Goal: Information Seeking & Learning: Find specific fact

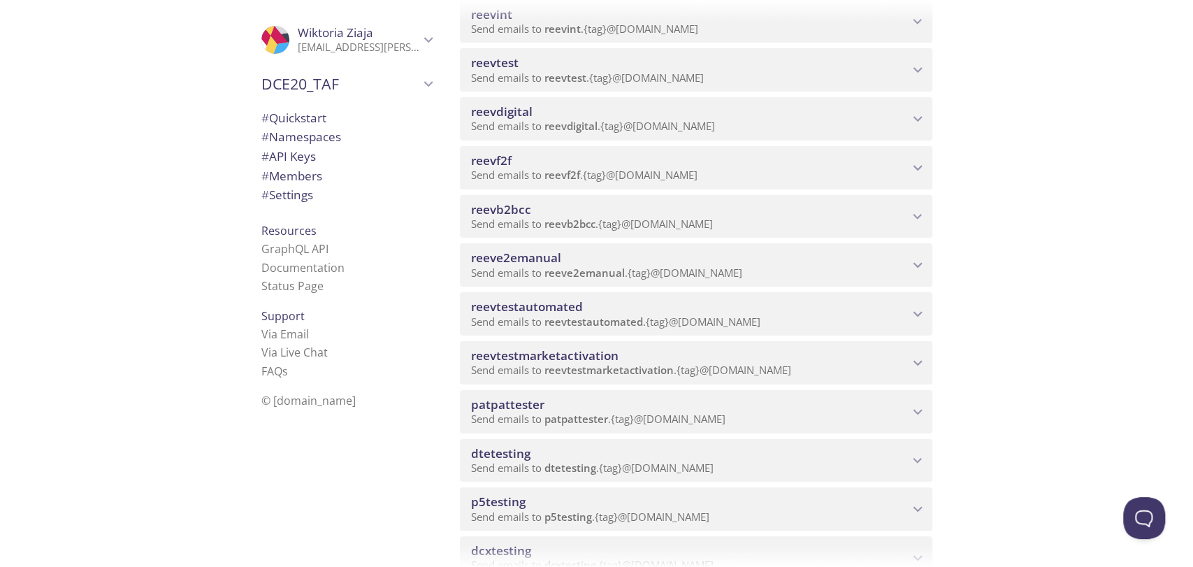
scroll to position [699, 0]
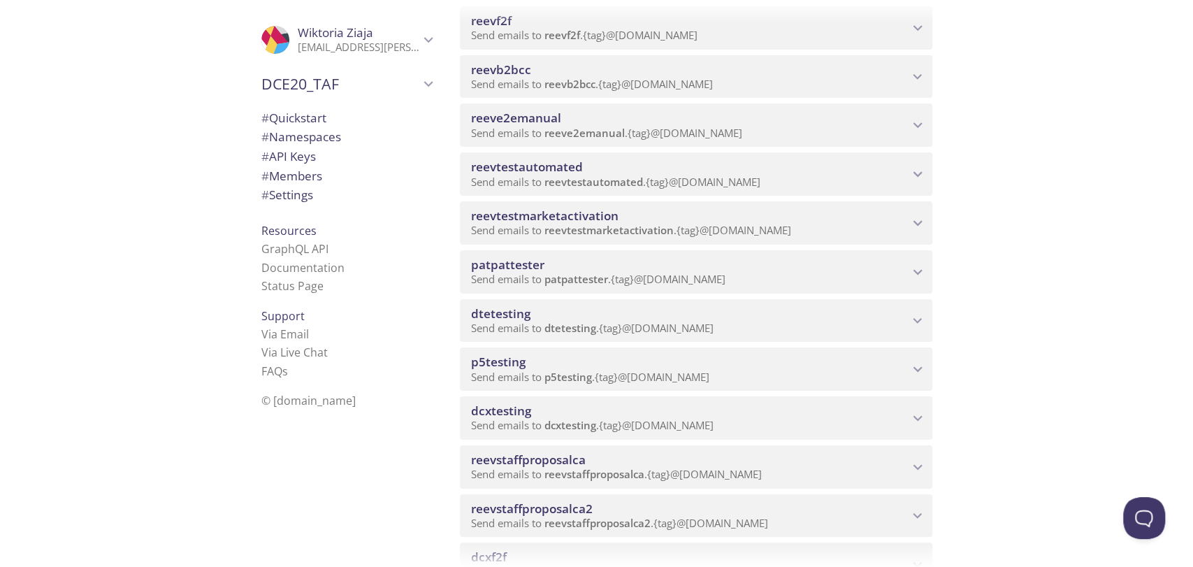
click at [673, 326] on span "Send emails to dtetesting . {tag} @[DOMAIN_NAME]" at bounding box center [592, 328] width 243 height 14
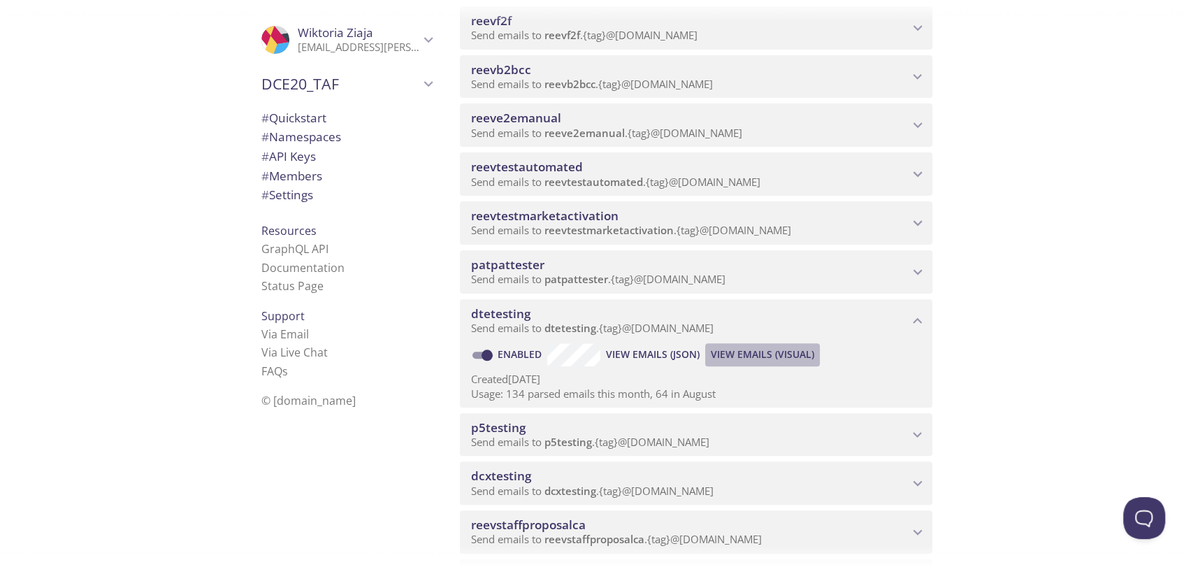
click at [753, 359] on span "View Emails (Visual)" at bounding box center [762, 354] width 103 height 17
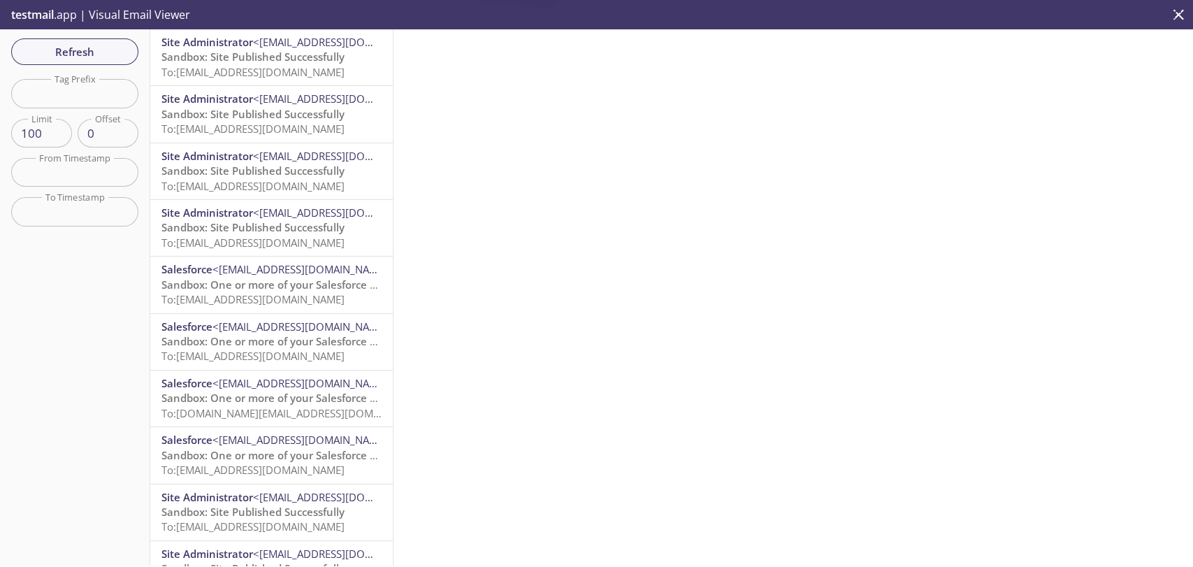
click at [307, 57] on span "Sandbox: Site Published Successfully" at bounding box center [252, 57] width 183 height 14
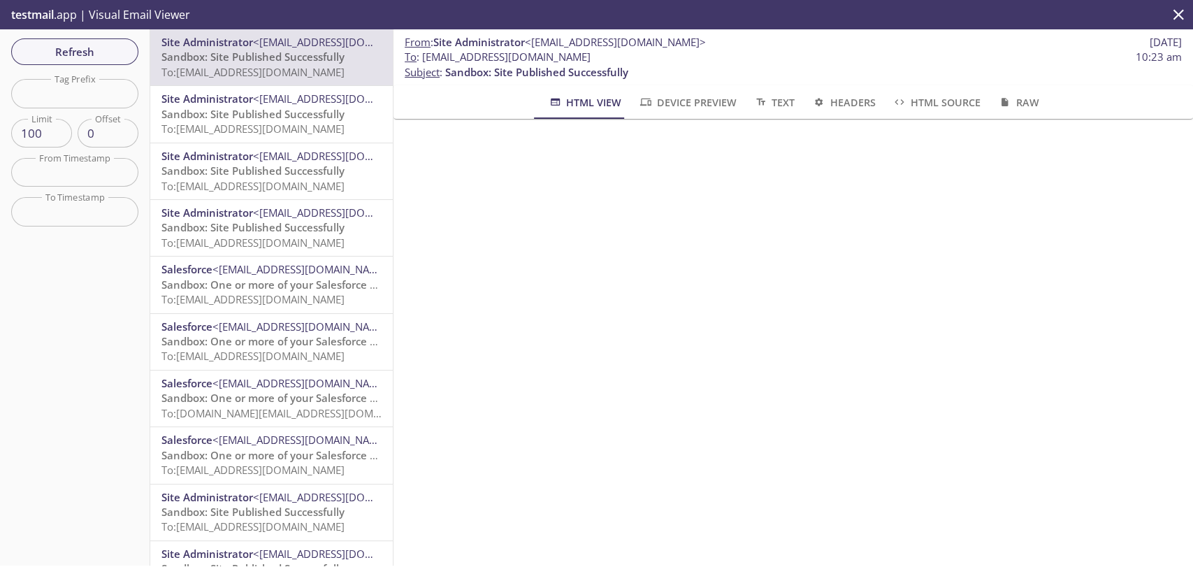
drag, startPoint x: 659, startPoint y: 58, endPoint x: 544, endPoint y: 60, distance: 115.4
click at [544, 60] on span "To : [EMAIL_ADDRESS][DOMAIN_NAME] 10:23 am" at bounding box center [793, 57] width 777 height 15
copy span "[DOMAIN_NAME]"
click at [645, 55] on span "To : [EMAIL_ADDRESS][DOMAIN_NAME] 10:23 am" at bounding box center [793, 57] width 777 height 15
drag, startPoint x: 638, startPoint y: 53, endPoint x: 425, endPoint y: 53, distance: 212.5
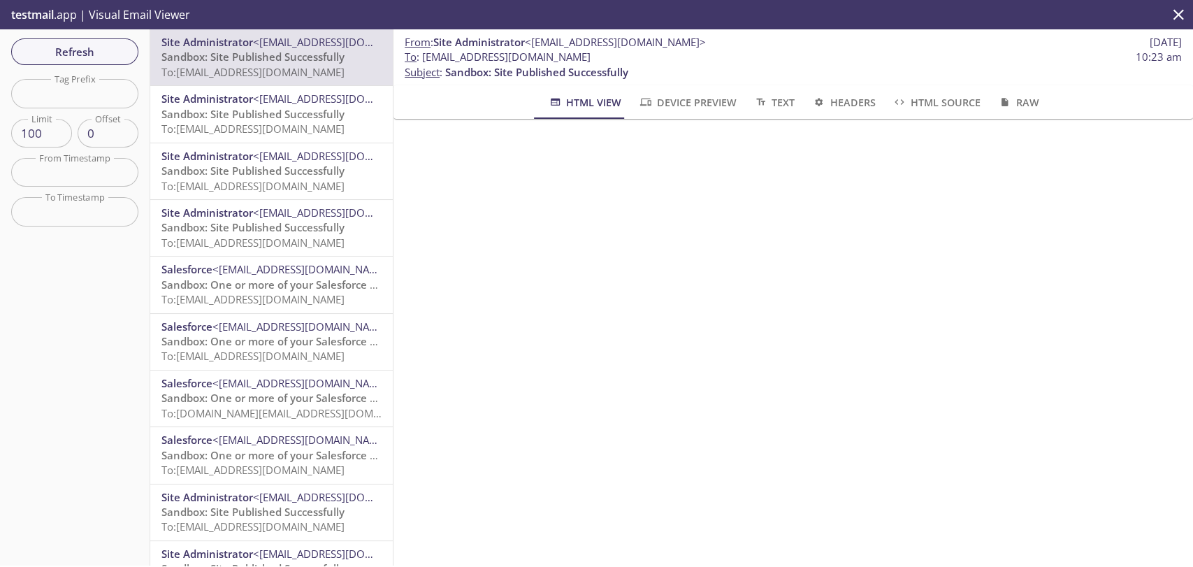
click at [425, 53] on span "To : [EMAIL_ADDRESS][DOMAIN_NAME] 10:23 am" at bounding box center [793, 57] width 777 height 15
copy span "[EMAIL_ADDRESS][DOMAIN_NAME]"
